Goal: Task Accomplishment & Management: Use online tool/utility

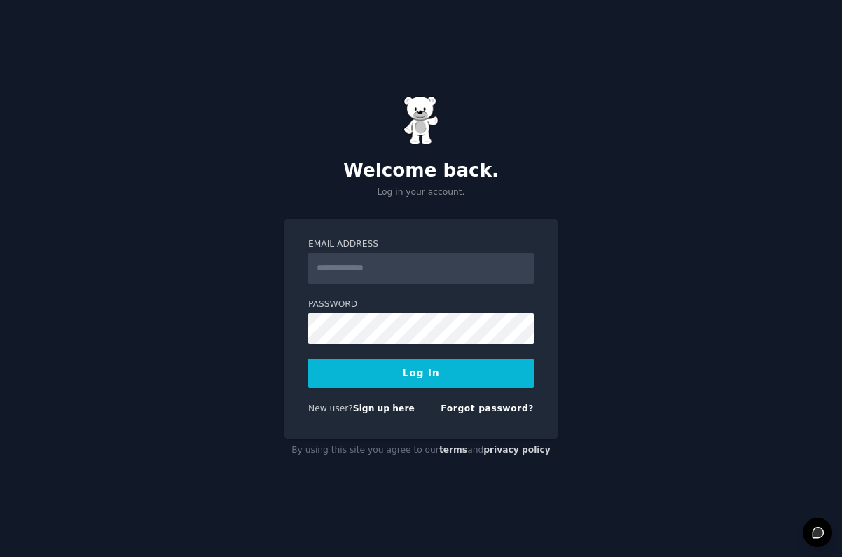
type input "**********"
click at [393, 387] on button "Log In" at bounding box center [420, 372] width 225 height 29
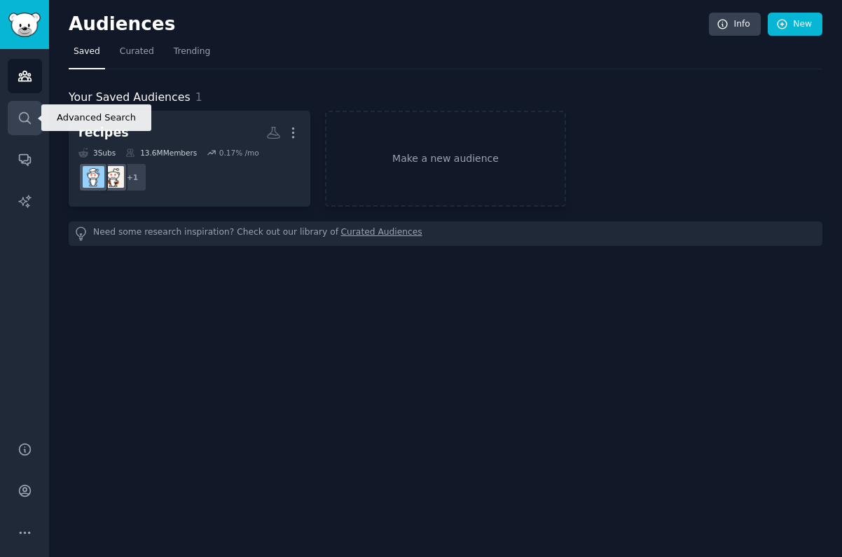
click at [23, 124] on icon "Sidebar" at bounding box center [25, 118] width 15 height 15
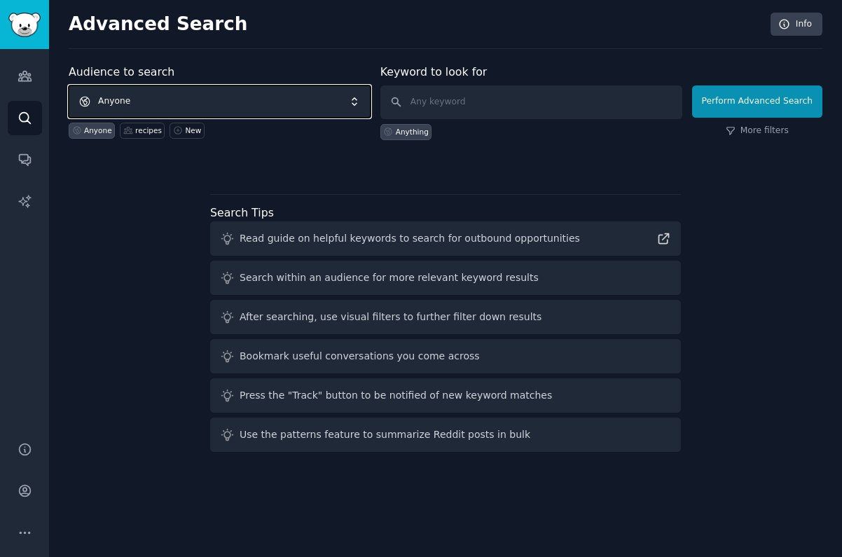
click at [204, 93] on span "Anyone" at bounding box center [220, 101] width 302 height 32
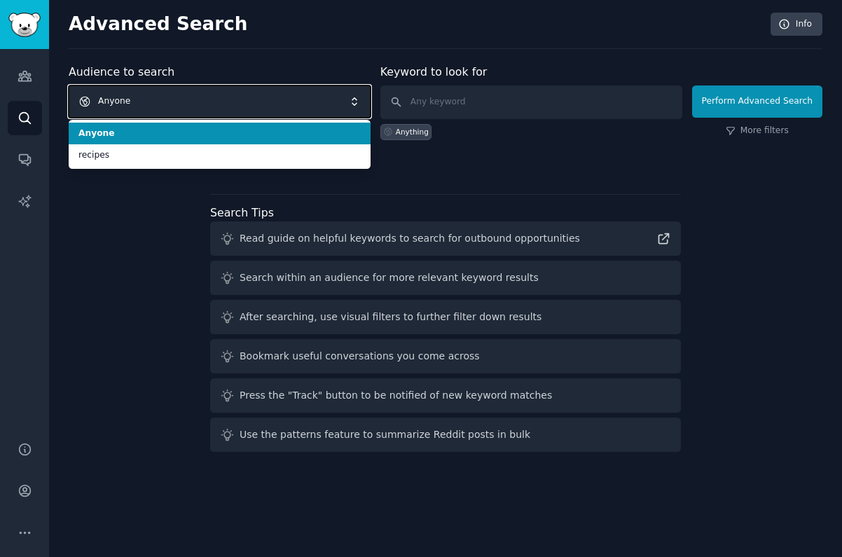
click at [197, 103] on span "Anyone" at bounding box center [220, 101] width 302 height 32
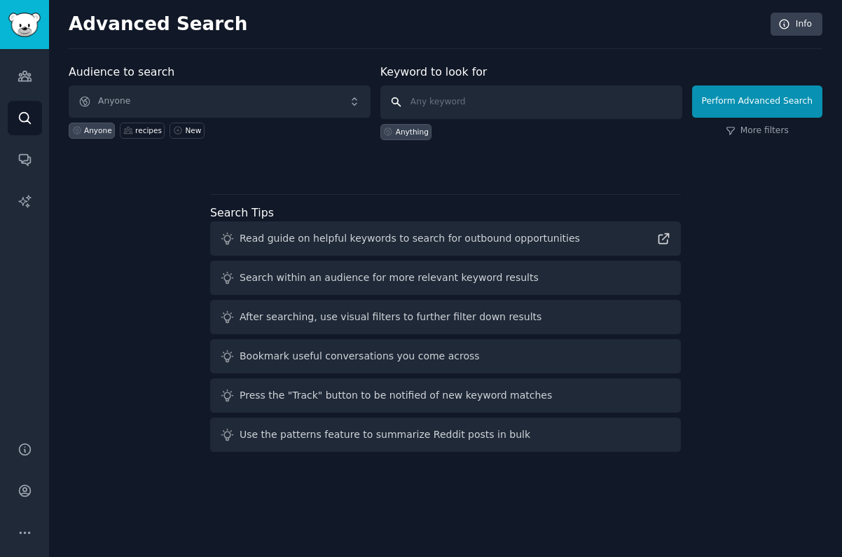
click at [449, 101] on input "text" at bounding box center [531, 102] width 302 height 34
click at [25, 74] on icon "Sidebar" at bounding box center [24, 76] width 13 height 10
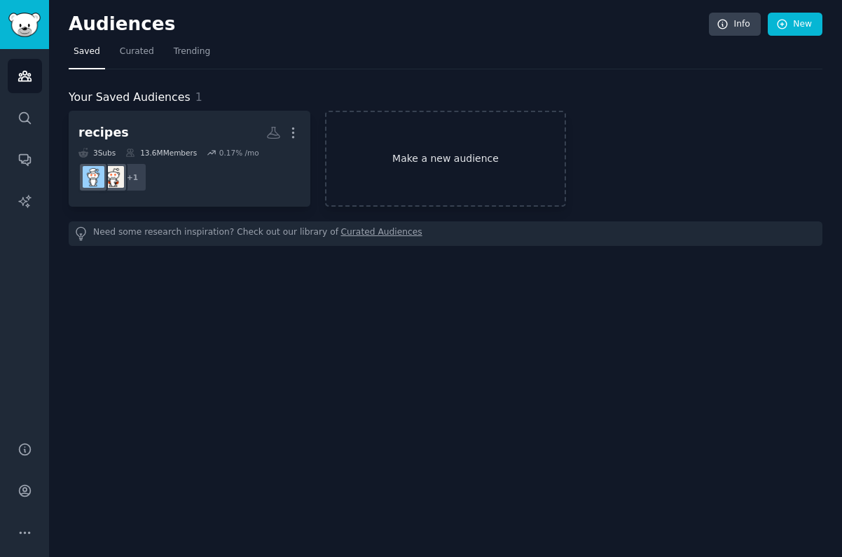
click at [408, 141] on link "Make a new audience" at bounding box center [446, 159] width 242 height 96
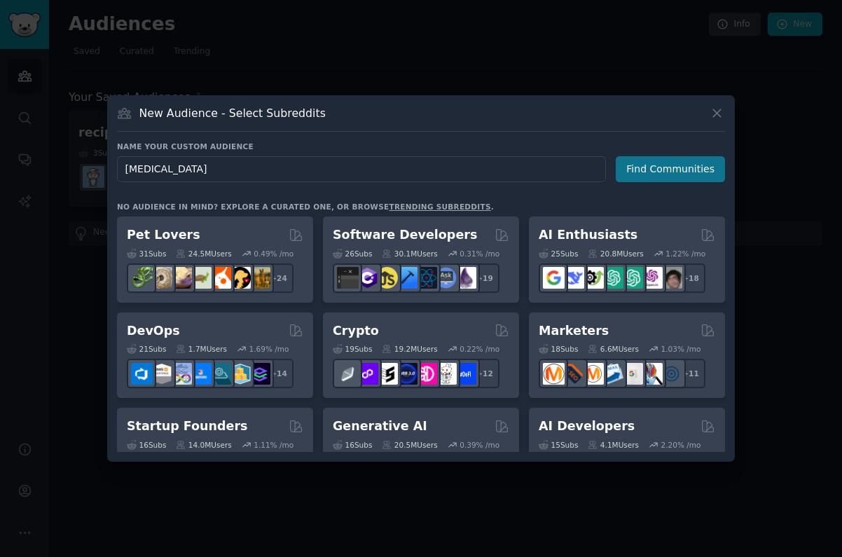
type input "Autism"
click at [655, 172] on button "Find Communities" at bounding box center [669, 169] width 109 height 26
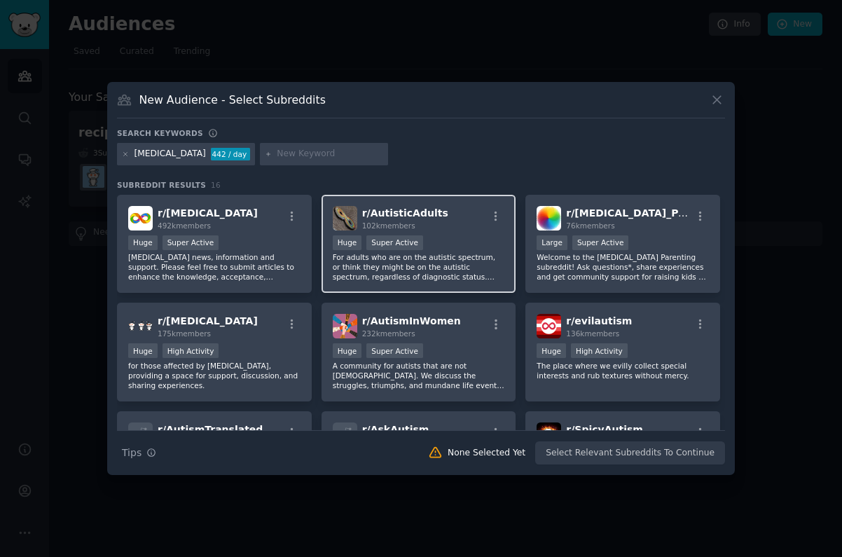
click at [450, 211] on div "r/ AutisticAdults 102k members" at bounding box center [419, 218] width 172 height 25
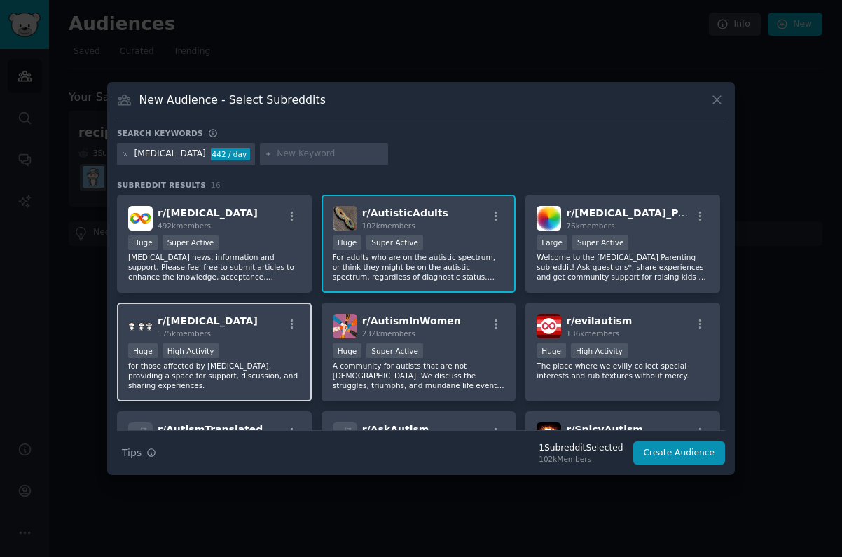
click at [269, 327] on div "r/ aspergers 175k members" at bounding box center [214, 326] width 172 height 25
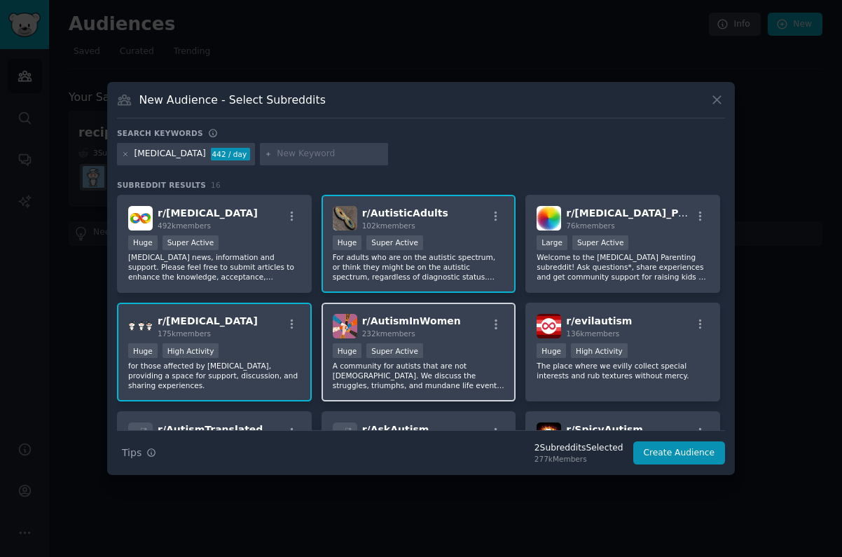
click at [459, 344] on div "Huge Super Active" at bounding box center [419, 352] width 172 height 18
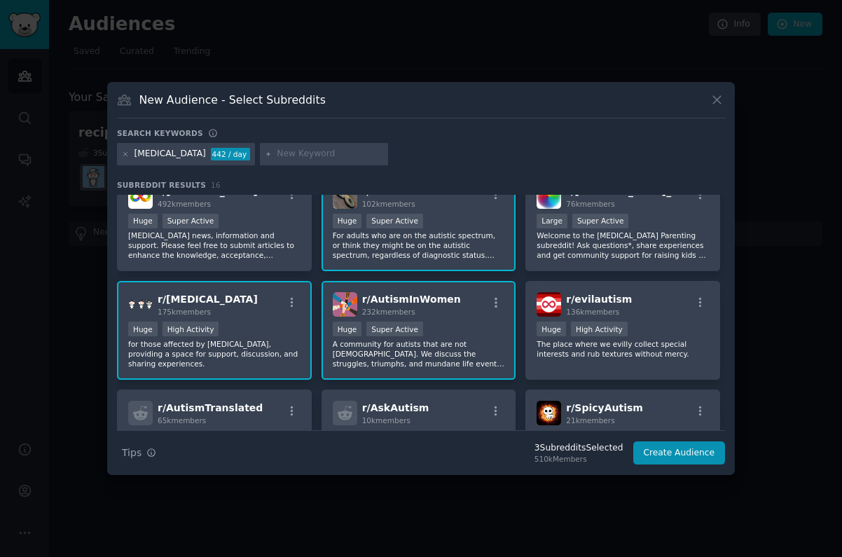
scroll to position [10, 0]
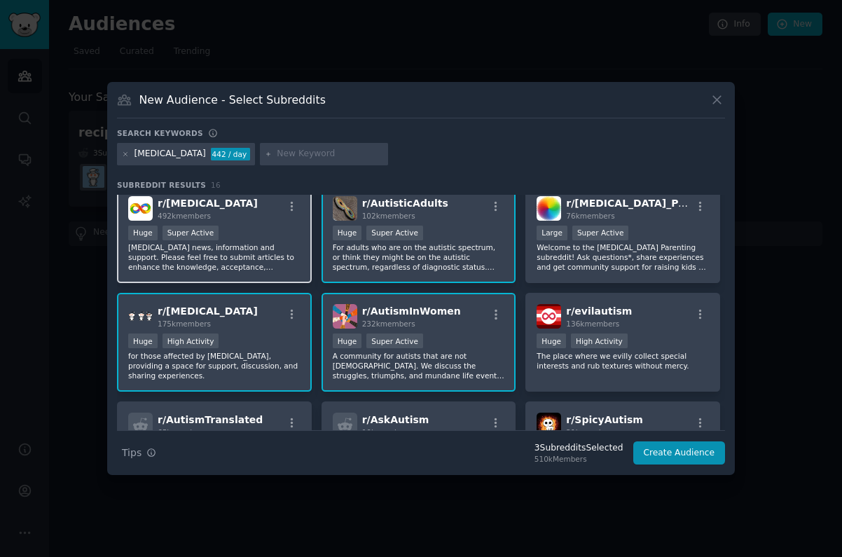
click at [253, 228] on div "Huge Super Active" at bounding box center [214, 234] width 172 height 18
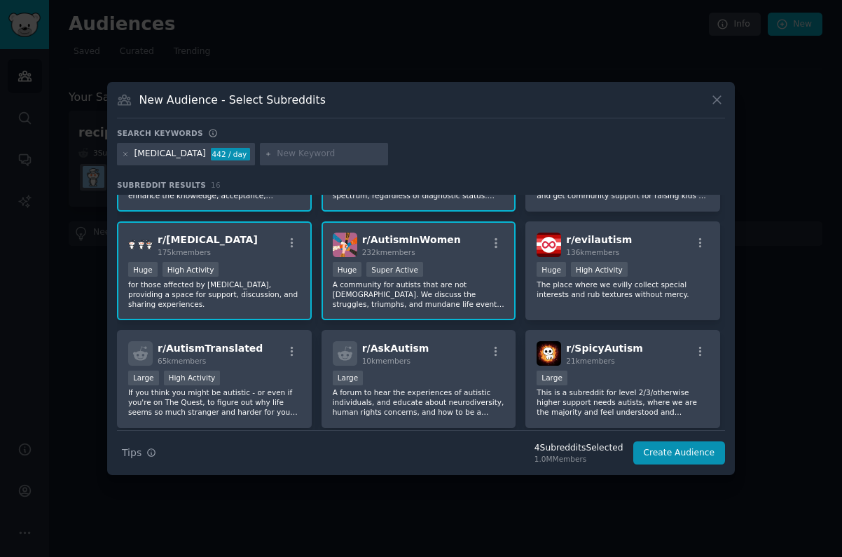
scroll to position [82, 0]
click at [649, 365] on div "r/ SpicyAutism 21k members Large This is a subreddit for level 2/3/otherwise hi…" at bounding box center [622, 378] width 195 height 99
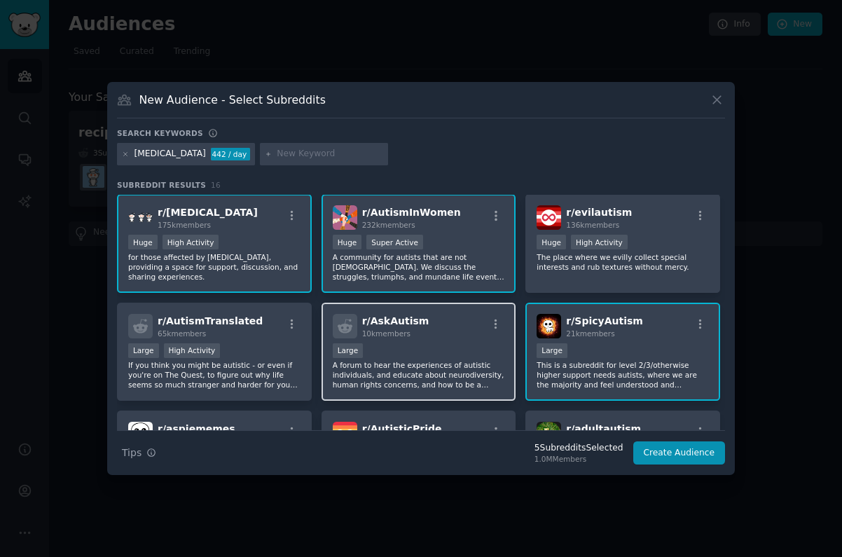
scroll to position [0, 0]
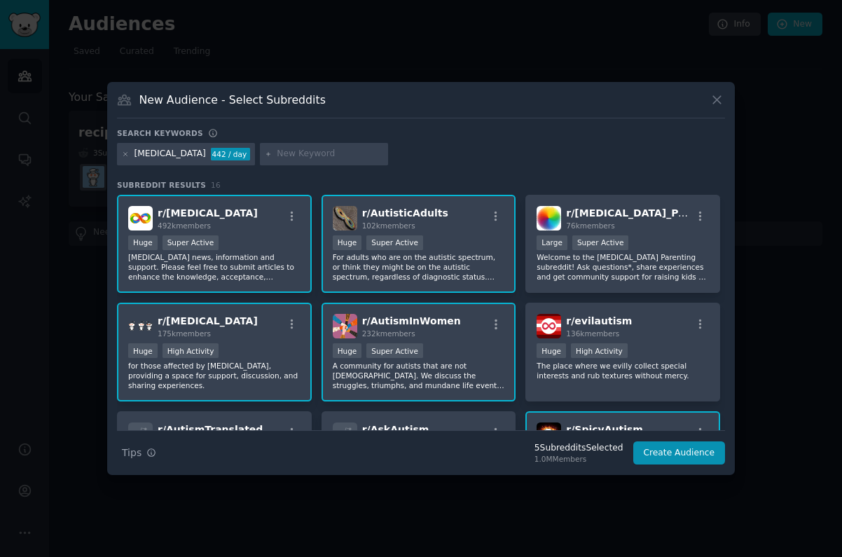
click at [258, 224] on div "r/ autism 492k members" at bounding box center [214, 218] width 172 height 25
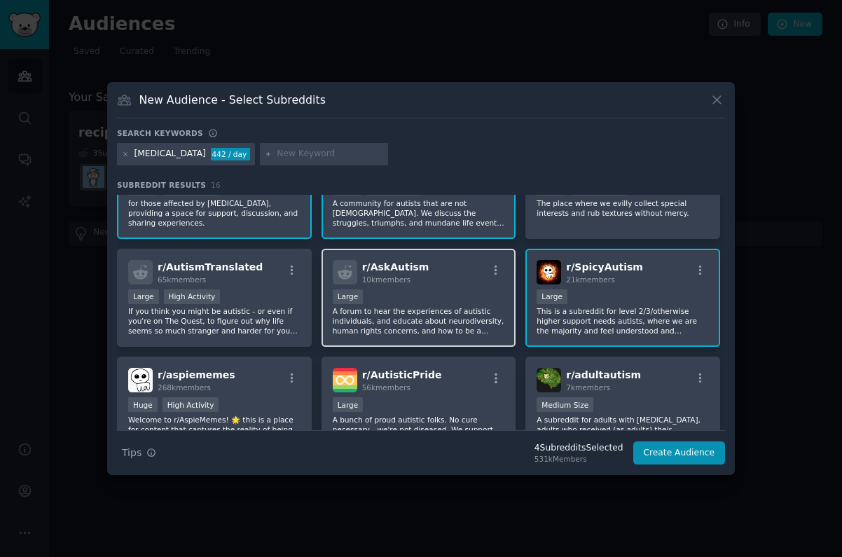
click at [445, 285] on div "r/ AskAutism 10k members Large A forum to hear the experiences of autistic indi…" at bounding box center [418, 298] width 195 height 99
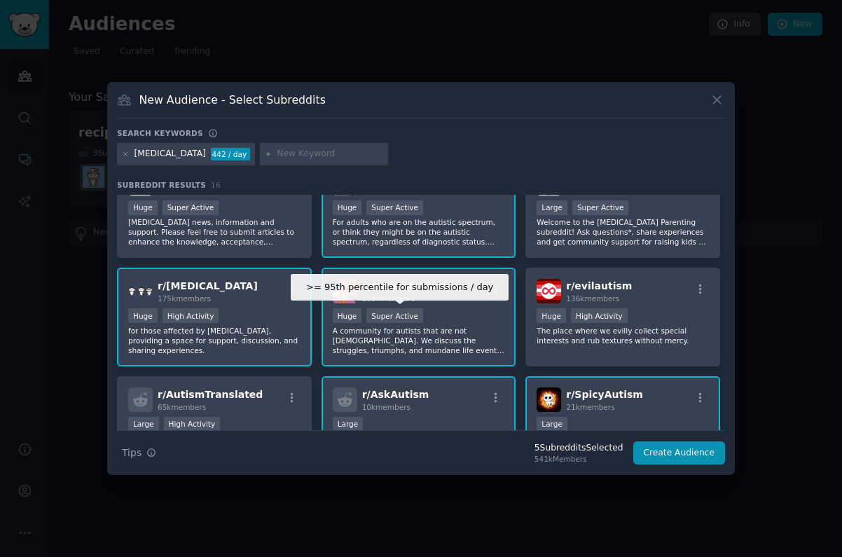
scroll to position [0, 0]
